Goal: Task Accomplishment & Management: Use online tool/utility

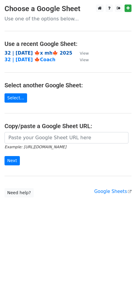
click at [46, 53] on strong "32 | OCT 2 🍁x mh🍁 2025" at bounding box center [39, 52] width 68 height 5
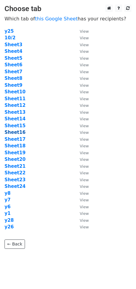
click at [20, 132] on strong "Sheet16" at bounding box center [15, 132] width 21 height 5
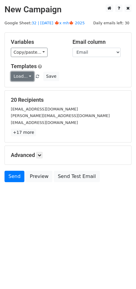
click at [20, 75] on link "Load..." at bounding box center [22, 76] width 23 height 9
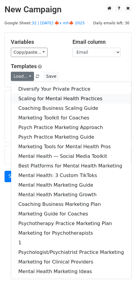
click at [31, 99] on link "Scaling for Mental Health Practices" at bounding box center [71, 99] width 120 height 10
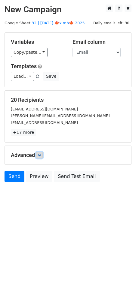
click at [39, 153] on icon at bounding box center [40, 155] width 4 height 4
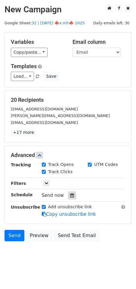
click at [70, 193] on icon at bounding box center [72, 195] width 4 height 4
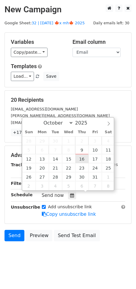
type input "2025-10-16 12:00"
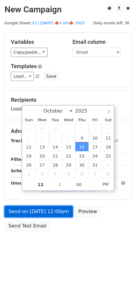
click at [59, 211] on link "Send on Oct 16 at 12:00pm" at bounding box center [39, 211] width 68 height 11
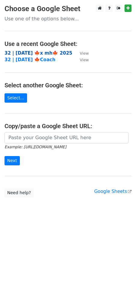
click at [43, 51] on strong "32 | [DATE] 🍁x mh🍁 2025" at bounding box center [39, 52] width 68 height 5
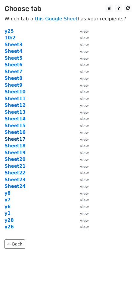
click at [19, 138] on strong "Sheet17" at bounding box center [15, 139] width 21 height 5
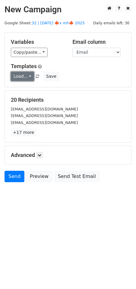
click at [15, 72] on link "Load..." at bounding box center [22, 76] width 23 height 9
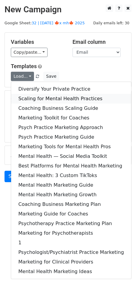
click at [46, 97] on link "Scaling for Mental Health Practices" at bounding box center [71, 99] width 120 height 10
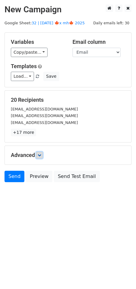
click at [41, 154] on icon at bounding box center [40, 155] width 4 height 4
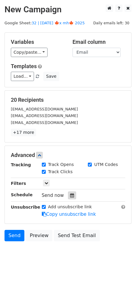
click at [70, 194] on icon at bounding box center [72, 195] width 4 height 4
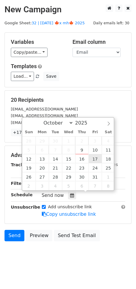
type input "2025-10-17 12:00"
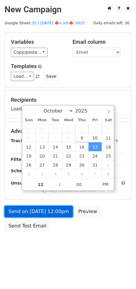
click at [57, 211] on link "Send on Oct 17 at 12:00pm" at bounding box center [39, 211] width 68 height 11
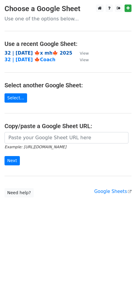
click at [41, 52] on strong "32 | [DATE] 🍁x mh🍁 2025" at bounding box center [39, 52] width 68 height 5
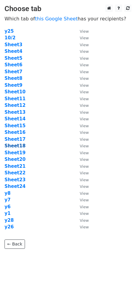
click at [20, 147] on strong "Sheet18" at bounding box center [15, 145] width 21 height 5
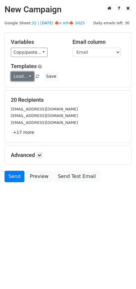
click at [21, 79] on link "Load..." at bounding box center [22, 76] width 23 height 9
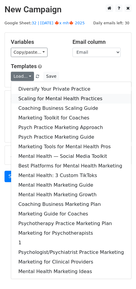
click at [39, 96] on link "Scaling for Mental Health Practices" at bounding box center [71, 99] width 120 height 10
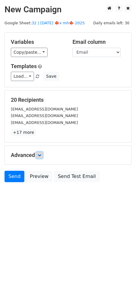
click at [41, 152] on link at bounding box center [39, 155] width 7 height 7
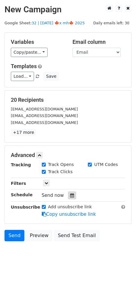
click at [70, 194] on icon at bounding box center [72, 195] width 4 height 4
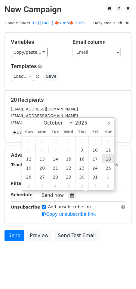
type input "2025-10-18 12:00"
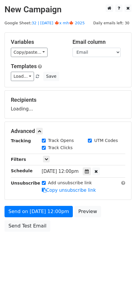
click at [62, 203] on form "Variables Copy/paste... {{Email}} Email column Email Templates Load... Diversif…" at bounding box center [68, 133] width 127 height 202
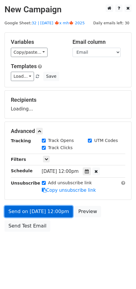
click at [56, 213] on link "Send on Oct 18 at 12:00pm" at bounding box center [39, 211] width 68 height 11
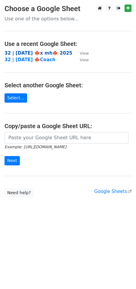
click at [36, 50] on strong "32 | [DATE] 🍁x mh🍁 2025" at bounding box center [39, 52] width 68 height 5
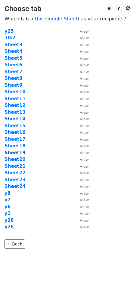
click at [18, 153] on strong "Sheet19" at bounding box center [15, 152] width 21 height 5
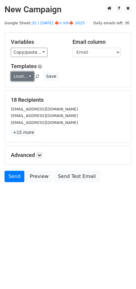
click at [21, 77] on link "Load..." at bounding box center [22, 76] width 23 height 9
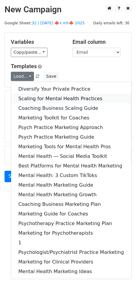
click at [48, 94] on link "Scaling for Mental Health Practices" at bounding box center [71, 99] width 120 height 10
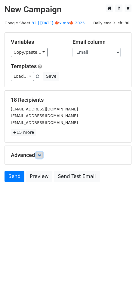
click at [41, 156] on icon at bounding box center [40, 155] width 4 height 4
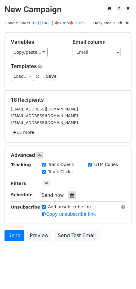
click at [70, 194] on icon at bounding box center [72, 195] width 4 height 4
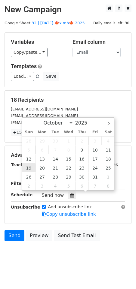
type input "2025-10-19 12:00"
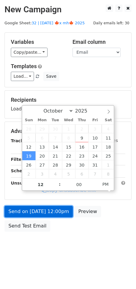
click at [37, 210] on link "Send on Oct 19 at 12:00pm" at bounding box center [39, 211] width 68 height 11
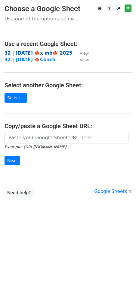
click at [49, 54] on strong "32 | [DATE] 🍁x mh🍁 2025" at bounding box center [39, 52] width 68 height 5
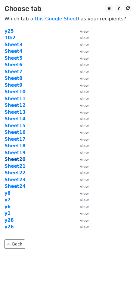
click at [19, 159] on strong "Sheet20" at bounding box center [15, 159] width 21 height 5
